Goal: Information Seeking & Learning: Learn about a topic

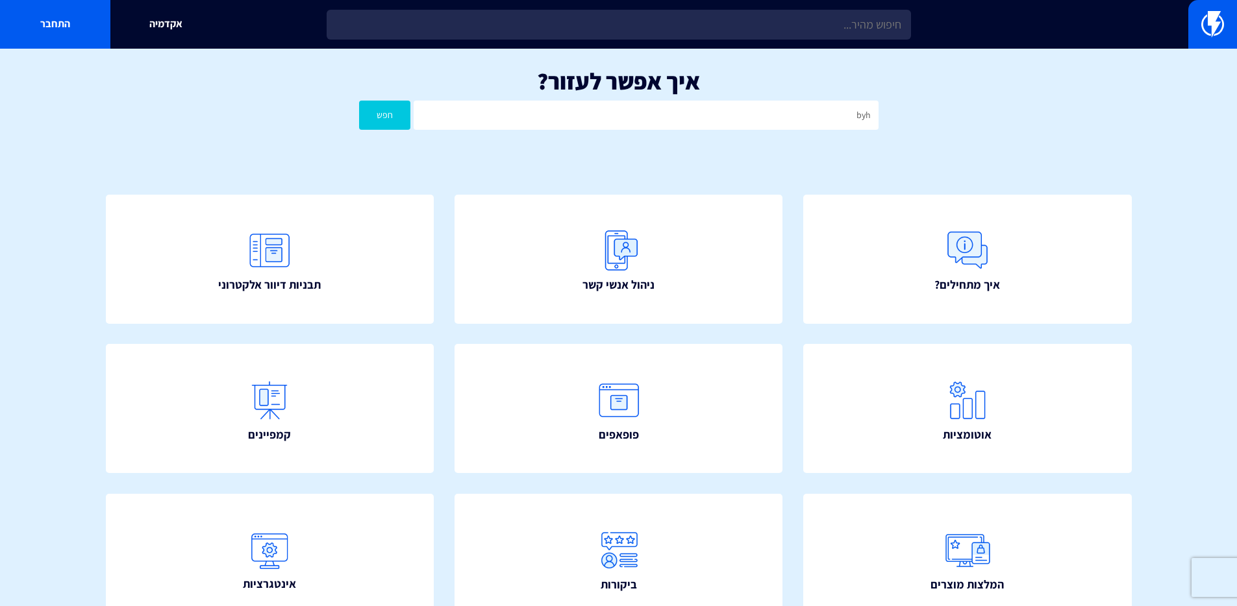
type input "byha"
type input "BYH"
type input "נטישת צקאווט"
click at [359, 101] on button "חפש" at bounding box center [385, 115] width 52 height 29
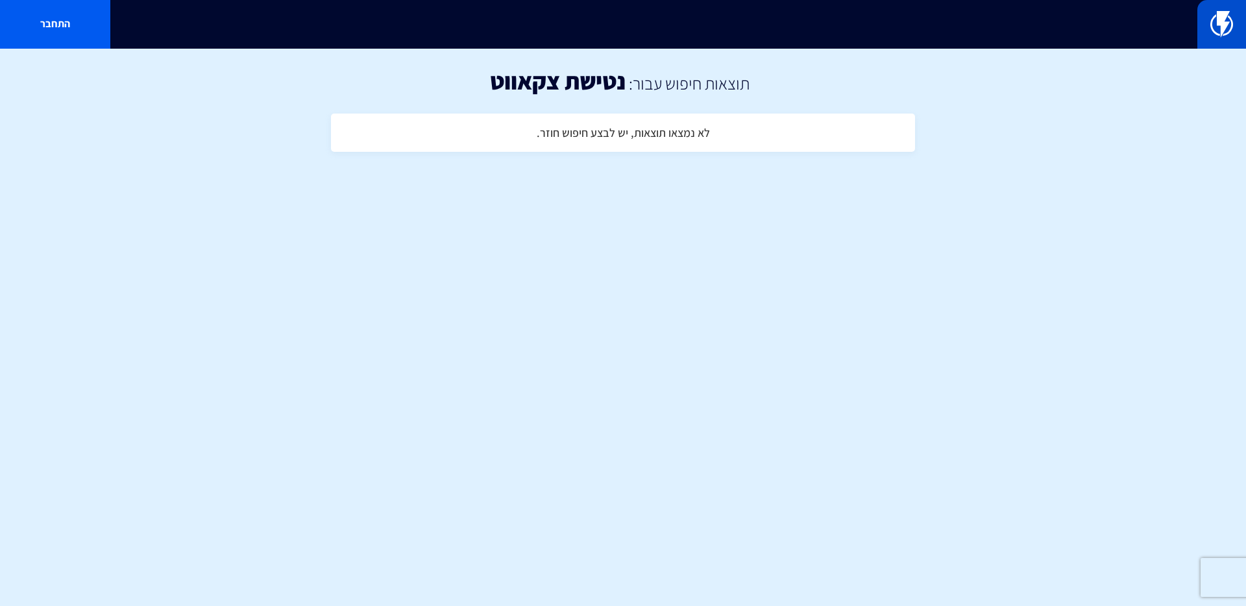
click at [1239, 21] on link at bounding box center [1222, 24] width 49 height 49
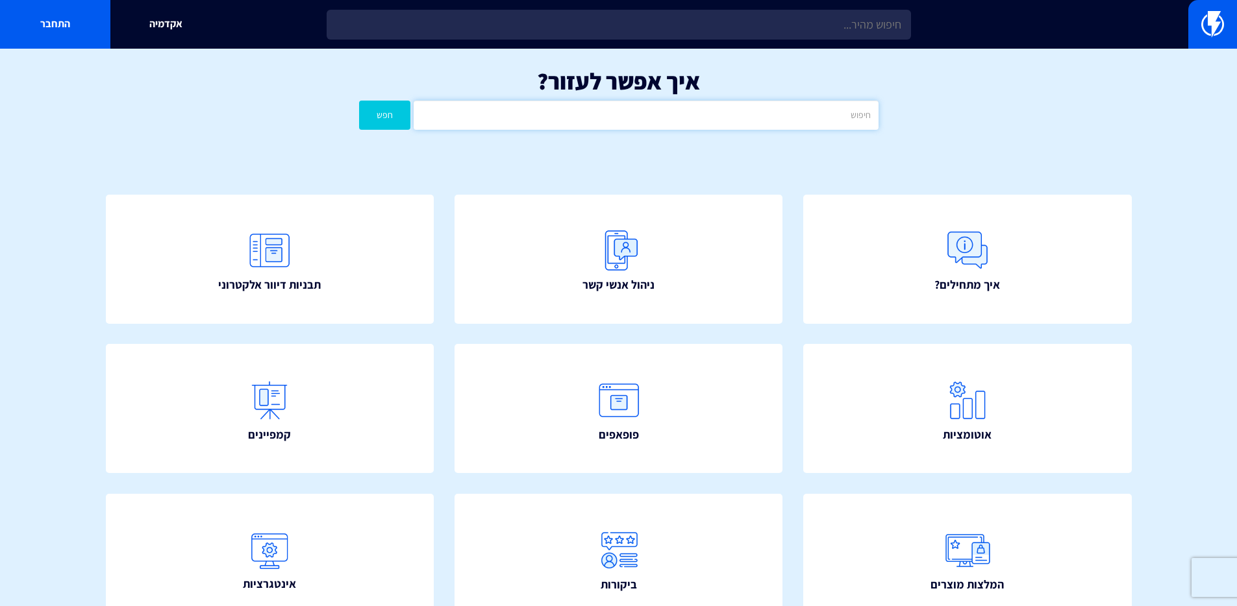
click at [676, 112] on input "text" at bounding box center [646, 115] width 464 height 29
type input "נטישת"
click at [359, 101] on button "חפש" at bounding box center [385, 115] width 52 height 29
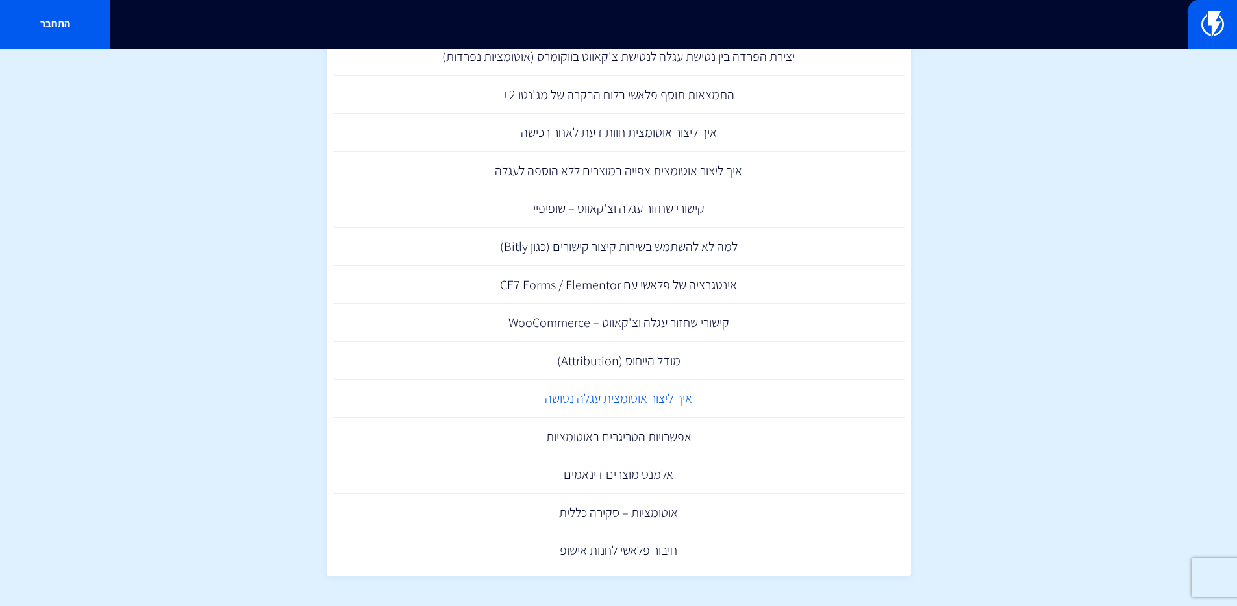
scroll to position [123, 0]
click at [688, 321] on link "קישורי שחזור עגלה וצ'קאווט – WooCommerce" at bounding box center [618, 320] width 571 height 38
